Goal: Information Seeking & Learning: Learn about a topic

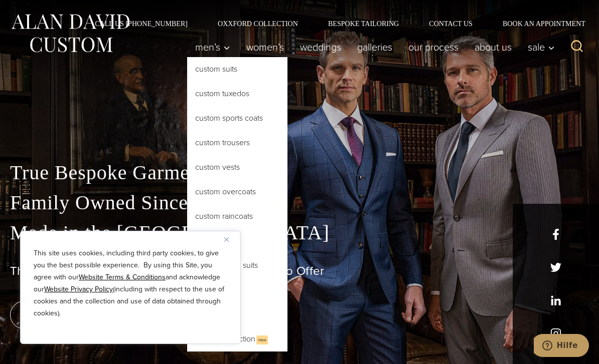
click at [248, 72] on link "Custom Suits" at bounding box center [237, 69] width 100 height 24
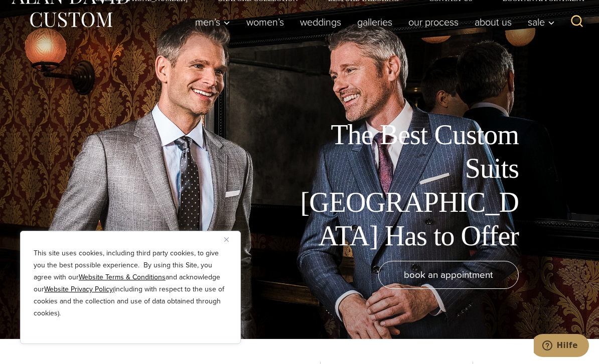
scroll to position [96, 0]
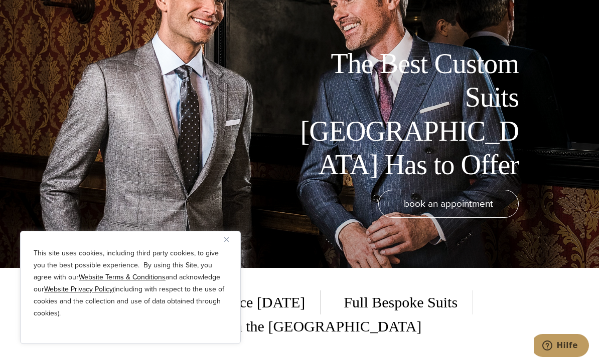
click at [228, 242] on img "Close" at bounding box center [226, 240] width 5 height 5
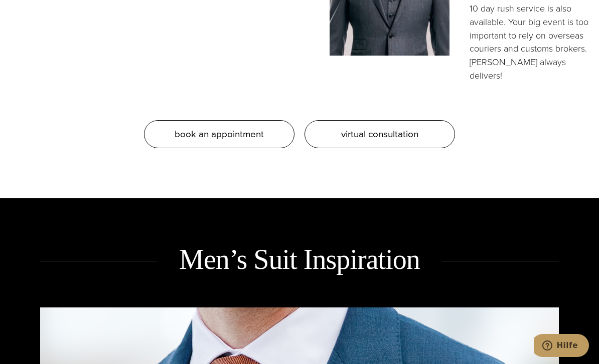
scroll to position [1000, 0]
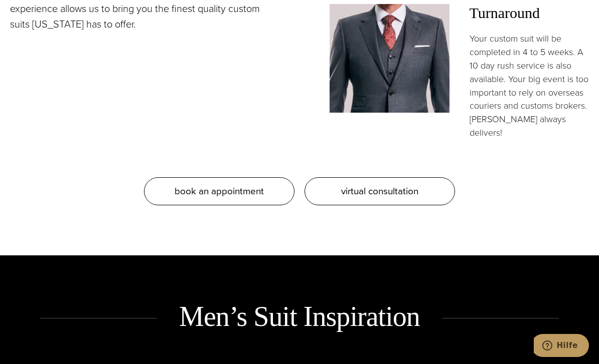
click at [425, 177] on link "virtual consultation" at bounding box center [379, 191] width 150 height 28
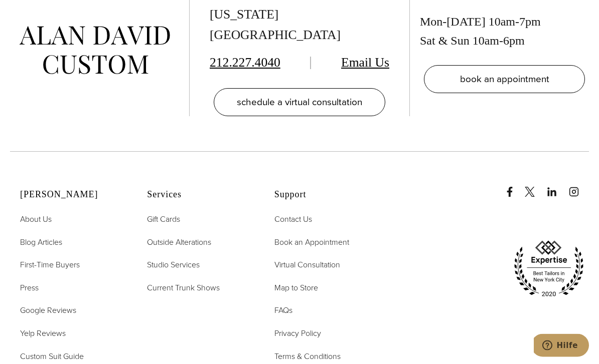
scroll to position [2502, 0]
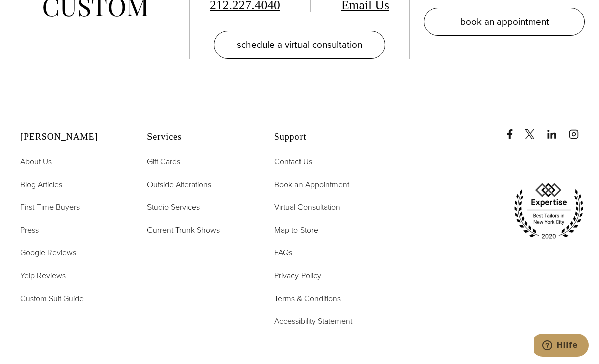
click at [282, 259] on span "FAQs" at bounding box center [283, 253] width 18 height 12
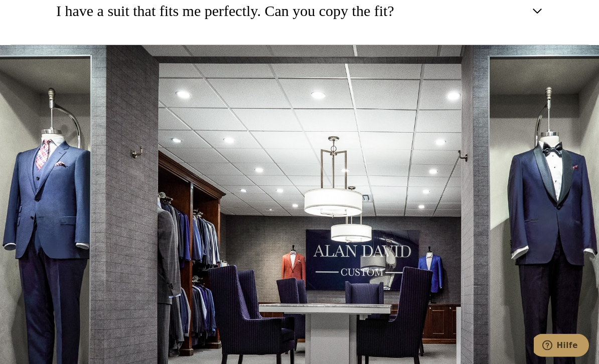
scroll to position [1478, 0]
click at [495, 46] on button "I have a suit that fits me perfectly. Can you copy the fit?" at bounding box center [299, 11] width 578 height 68
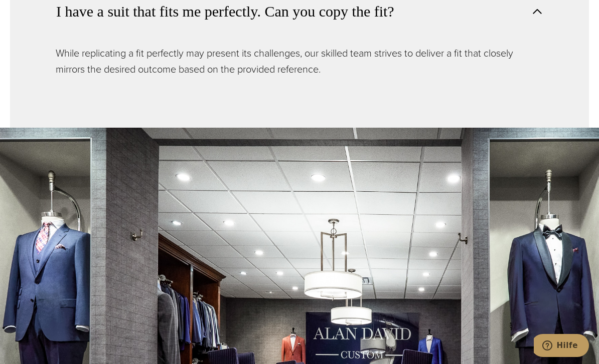
click at [512, 45] on button "I have a suit that fits me perfectly. Can you copy the fit?" at bounding box center [299, 11] width 578 height 68
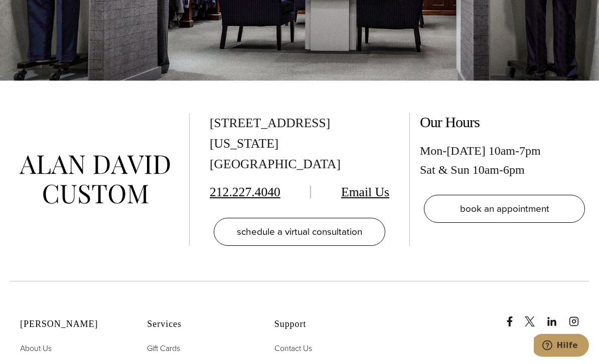
scroll to position [2007, 0]
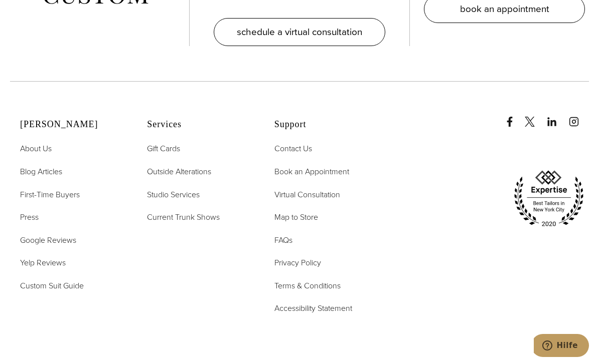
click at [83, 292] on span "Custom Suit Guide" at bounding box center [52, 286] width 64 height 12
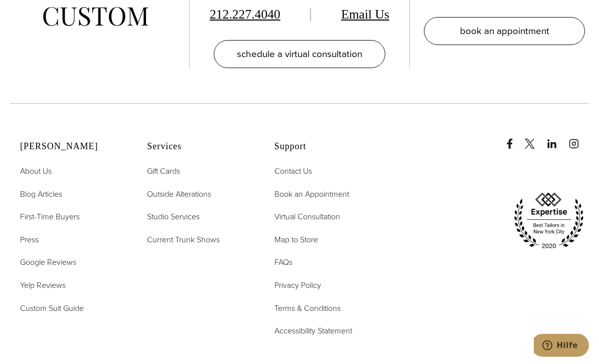
scroll to position [3175, 0]
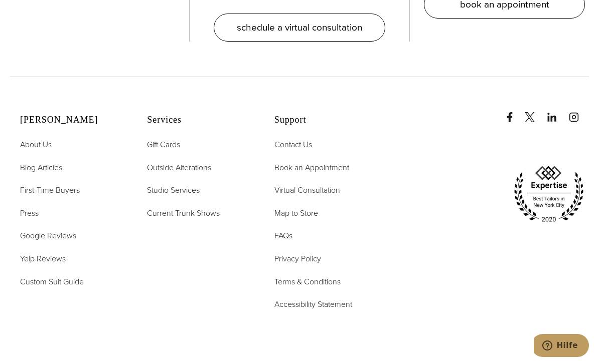
click at [333, 299] on span "Accessibility Statement" at bounding box center [313, 305] width 78 height 12
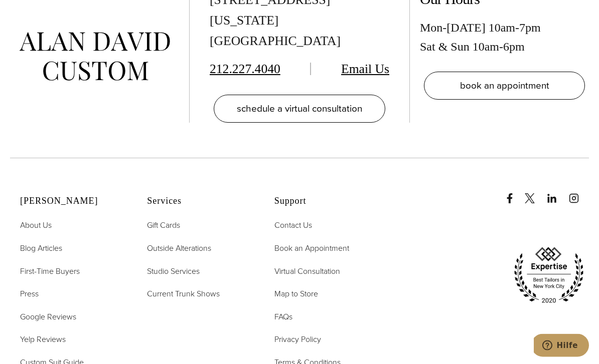
scroll to position [850, 0]
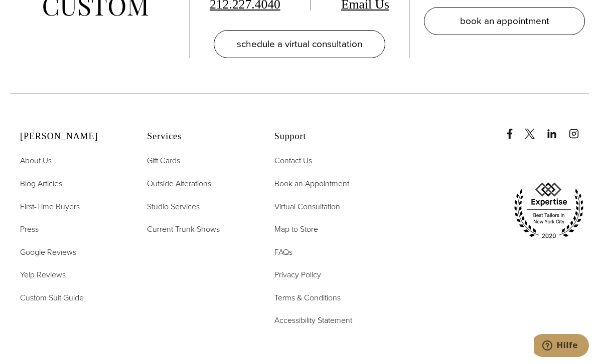
click at [335, 201] on span "Virtual Consultation" at bounding box center [307, 207] width 66 height 12
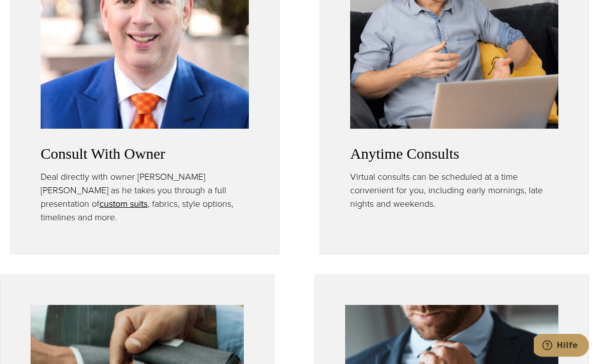
scroll to position [621, 0]
click at [232, 163] on h3 "Consult With Owner" at bounding box center [145, 154] width 208 height 18
click at [147, 211] on link "custom suits opens in a new tab" at bounding box center [123, 203] width 48 height 13
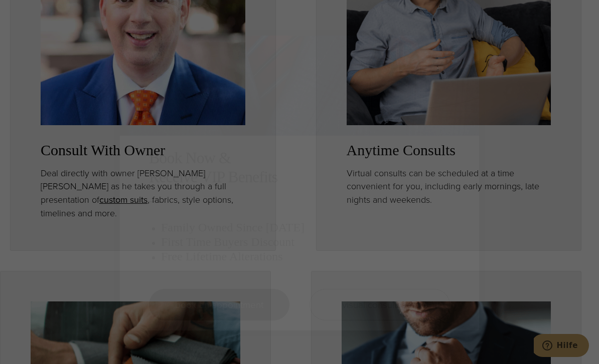
scroll to position [637, 0]
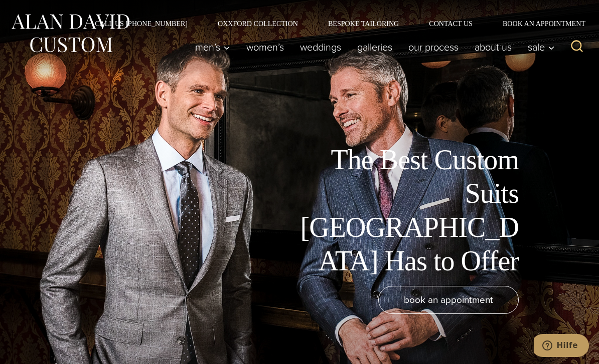
click at [446, 50] on link "Our Process" at bounding box center [433, 47] width 66 height 20
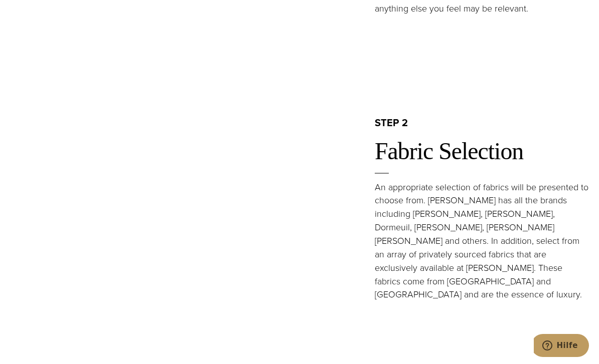
scroll to position [830, 0]
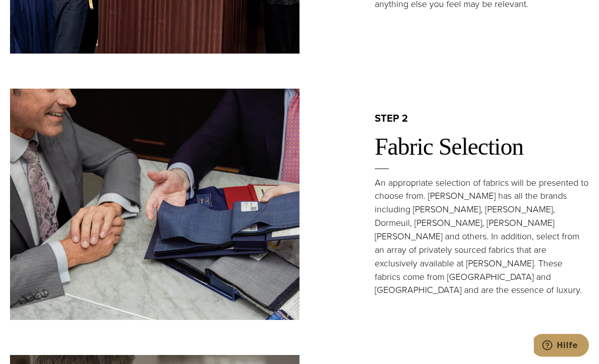
click at [510, 224] on p "An appropriate selection of fabrics will be presented to choose from. [PERSON_N…" at bounding box center [481, 237] width 214 height 121
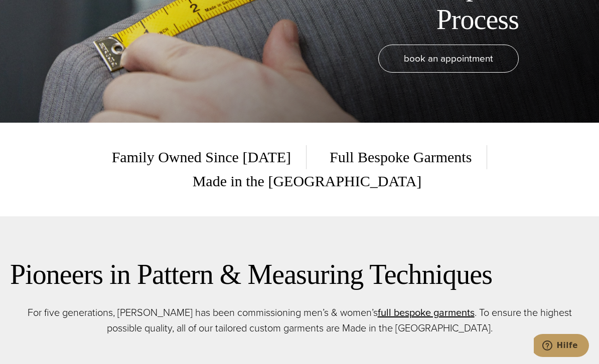
scroll to position [0, 0]
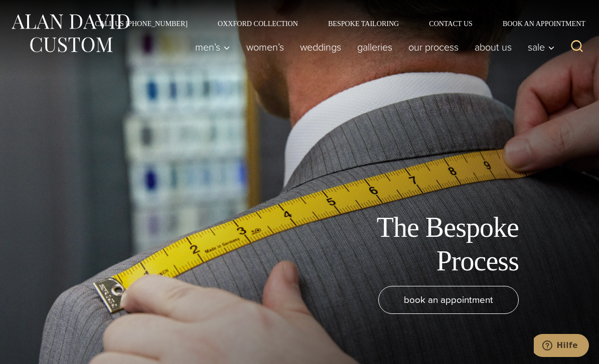
click at [387, 25] on link "Bespoke Tailoring" at bounding box center [363, 23] width 101 height 7
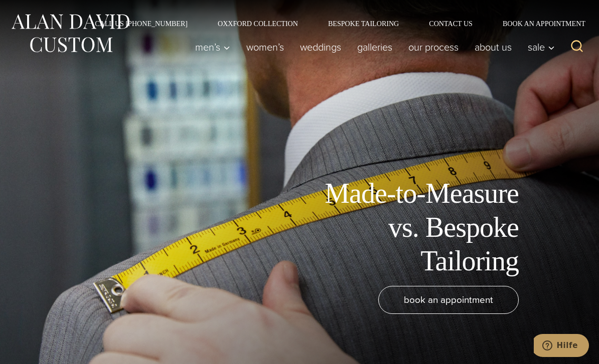
click at [500, 47] on link "About Us" at bounding box center [492, 47] width 53 height 20
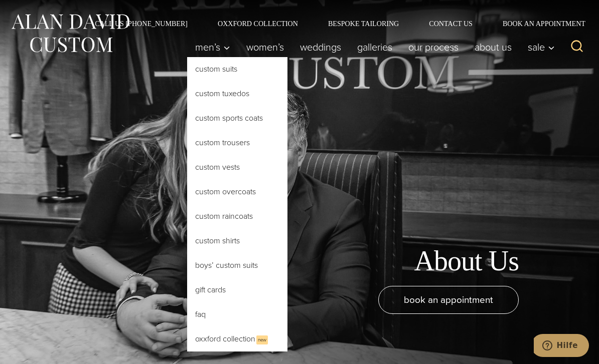
click at [256, 340] on span "New" at bounding box center [262, 340] width 12 height 9
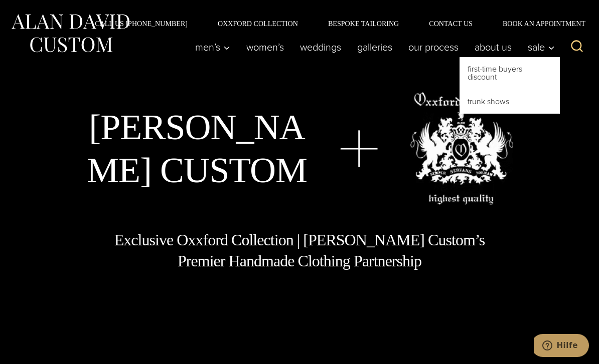
click at [508, 108] on link "Trunk Shows" at bounding box center [509, 102] width 100 height 24
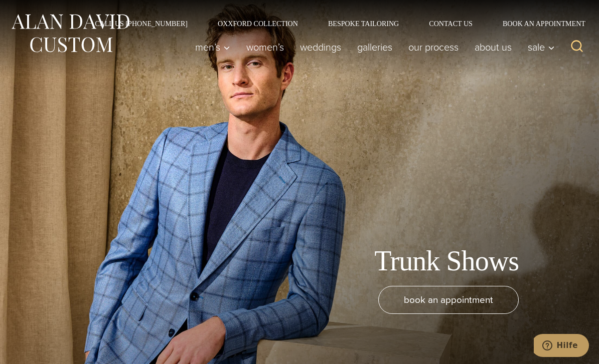
click at [374, 52] on link "Galleries" at bounding box center [374, 47] width 51 height 20
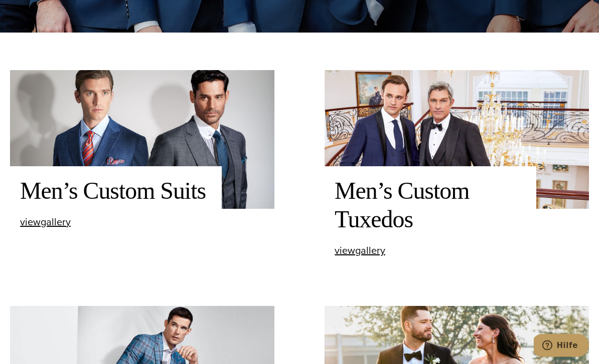
scroll to position [332, 0]
click at [76, 228] on div "view Men’s Custom Suits gallery" at bounding box center [115, 222] width 191 height 11
click at [244, 206] on img at bounding box center [142, 139] width 264 height 139
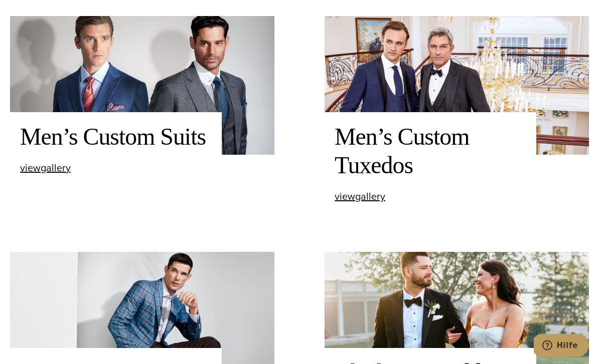
scroll to position [386, 0]
click at [63, 175] on span "view Men’s Custom Suits gallery" at bounding box center [45, 167] width 51 height 15
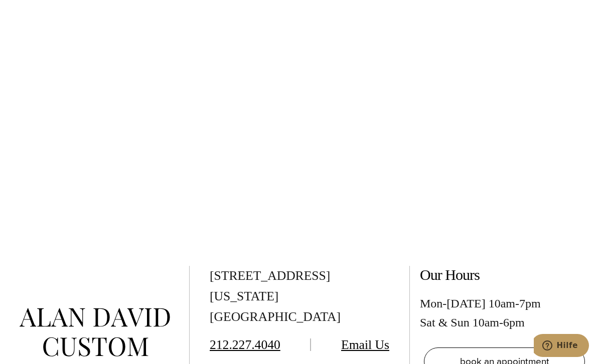
scroll to position [3902, 0]
